Goal: Information Seeking & Learning: Find specific page/section

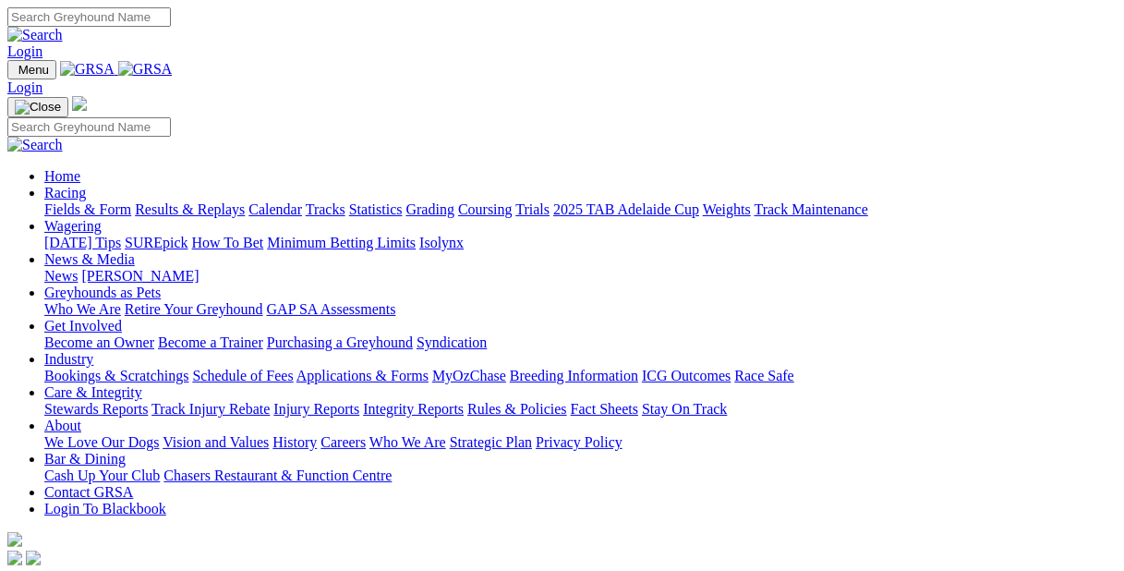
click at [464, 401] on link "Integrity Reports" at bounding box center [413, 409] width 101 height 16
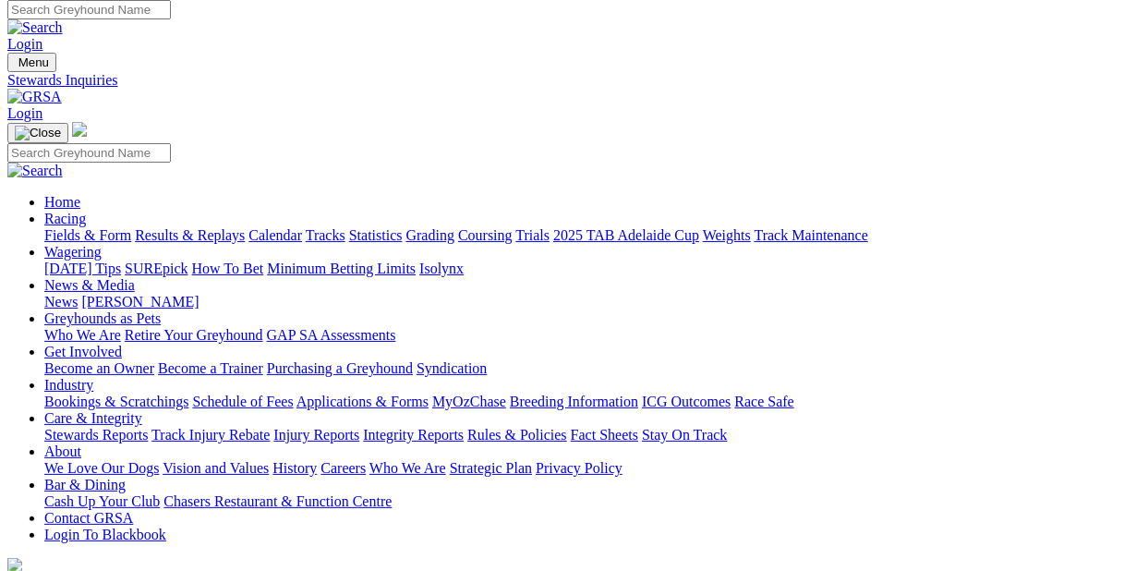
scroll to position [94, 0]
